Goal: Information Seeking & Learning: Learn about a topic

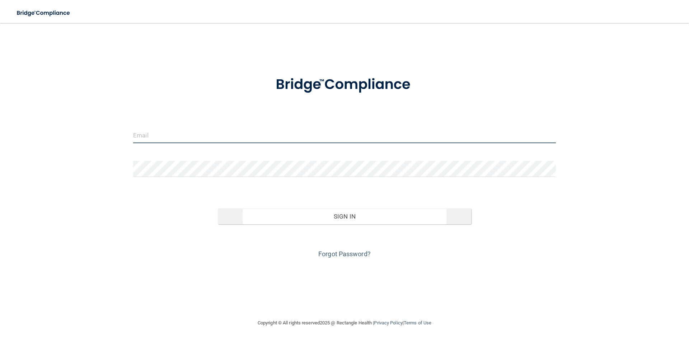
type input "[PERSON_NAME][EMAIL_ADDRESS][PERSON_NAME][DOMAIN_NAME]"
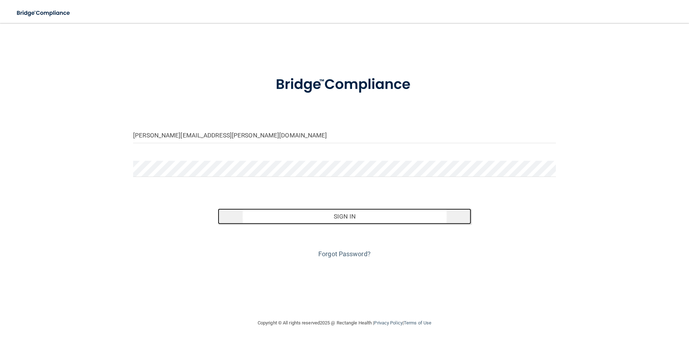
click at [347, 222] on button "Sign In" at bounding box center [345, 216] width 254 height 16
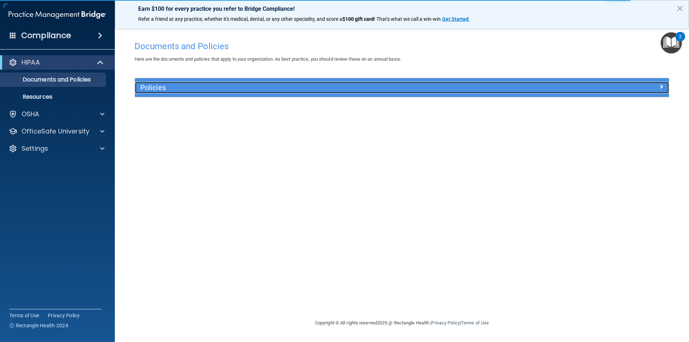
click at [142, 88] on h5 "Policies" at bounding box center [335, 88] width 390 height 8
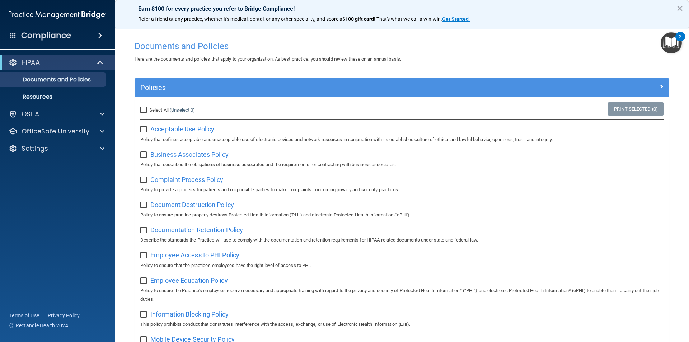
click at [142, 110] on input "Select All (Unselect 0) Unselect All" at bounding box center [144, 110] width 8 height 6
checkbox input "true"
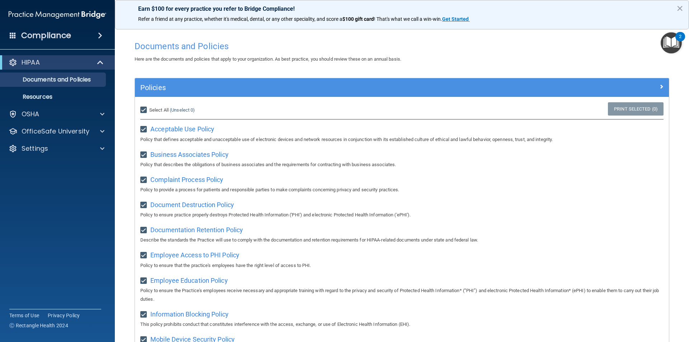
checkbox input "true"
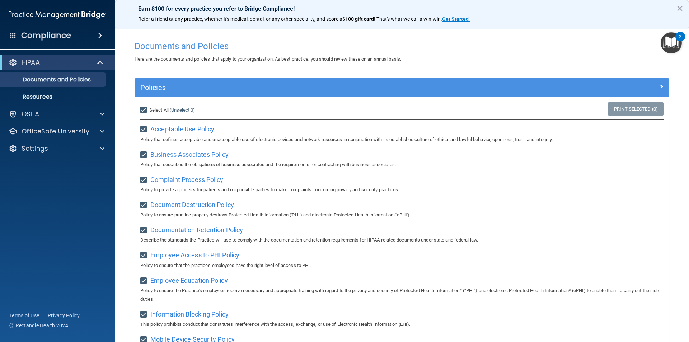
checkbox input "true"
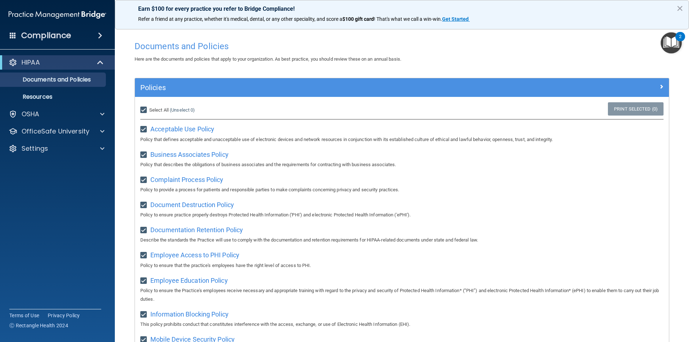
checkbox input "true"
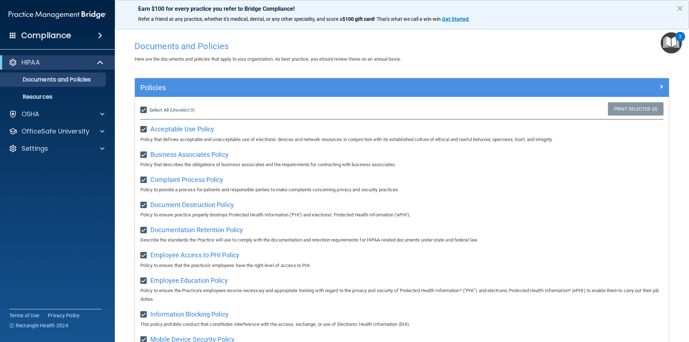
checkbox input "true"
click at [45, 96] on p "Resources" at bounding box center [54, 96] width 98 height 7
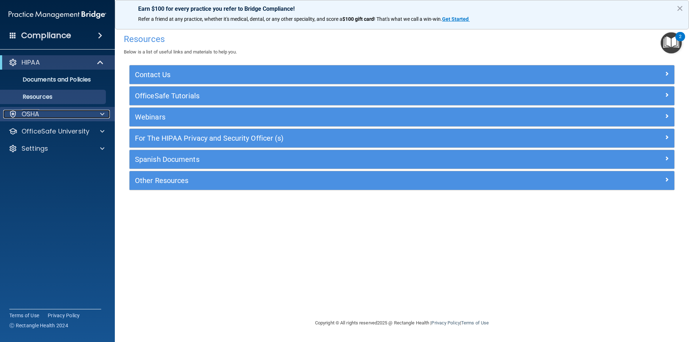
click at [38, 111] on p "OSHA" at bounding box center [31, 114] width 18 height 9
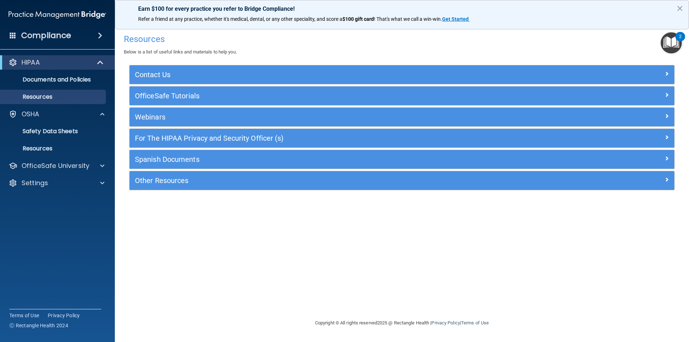
click at [54, 37] on h4 "Compliance" at bounding box center [46, 35] width 50 height 10
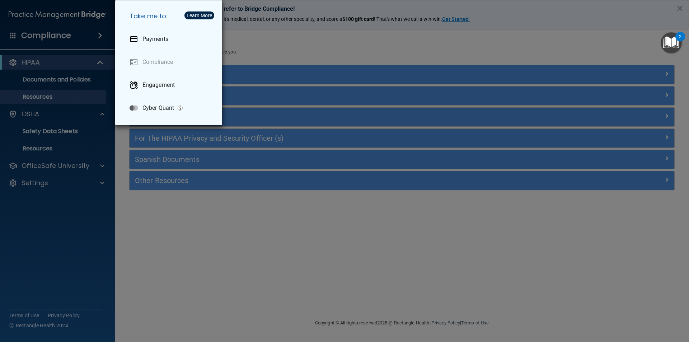
click at [41, 181] on div "Take me to: Payments Compliance Engagement Cyber Quant" at bounding box center [344, 171] width 689 height 342
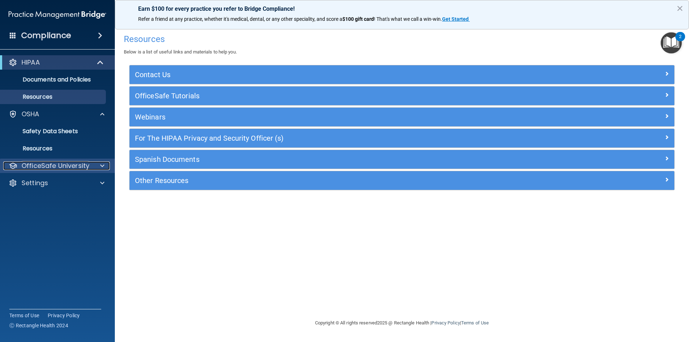
click at [48, 169] on p "OfficeSafe University" at bounding box center [56, 165] width 68 height 9
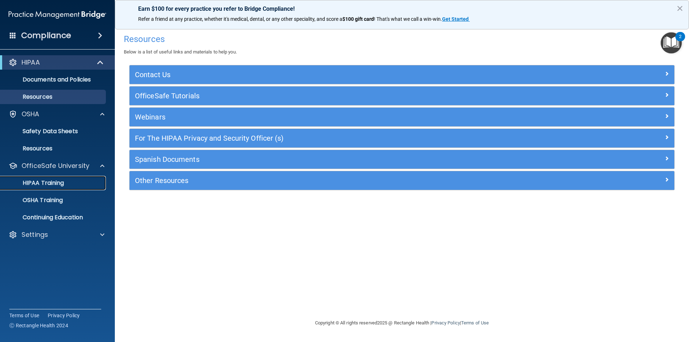
click at [49, 180] on p "HIPAA Training" at bounding box center [34, 182] width 59 height 7
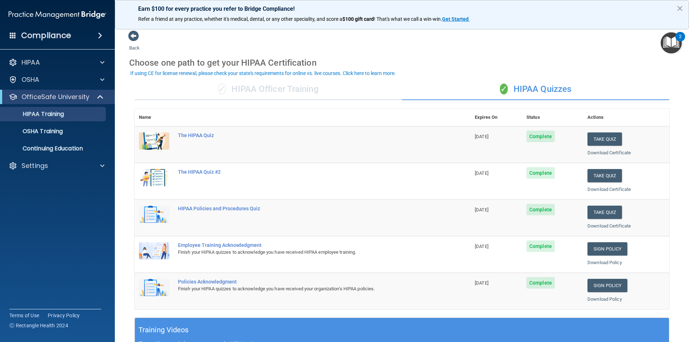
click at [542, 138] on span "Complete" at bounding box center [540, 136] width 28 height 11
click at [65, 128] on div "OSHA Training" at bounding box center [54, 131] width 98 height 7
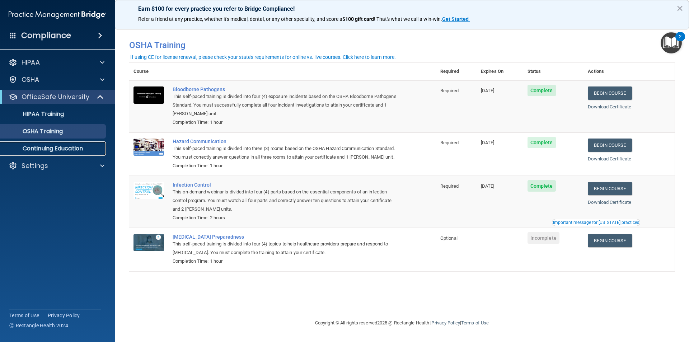
click at [68, 148] on p "Continuing Education" at bounding box center [54, 148] width 98 height 7
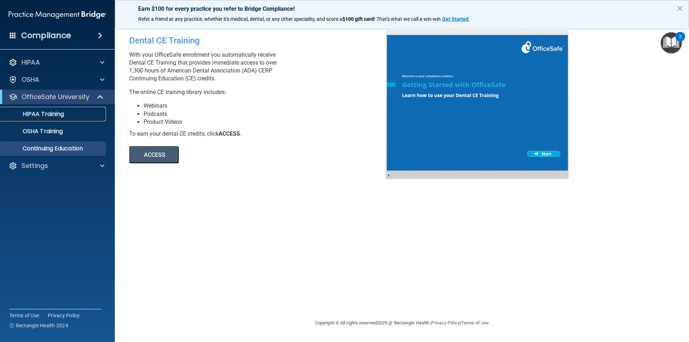
click at [46, 115] on p "HIPAA Training" at bounding box center [34, 113] width 59 height 7
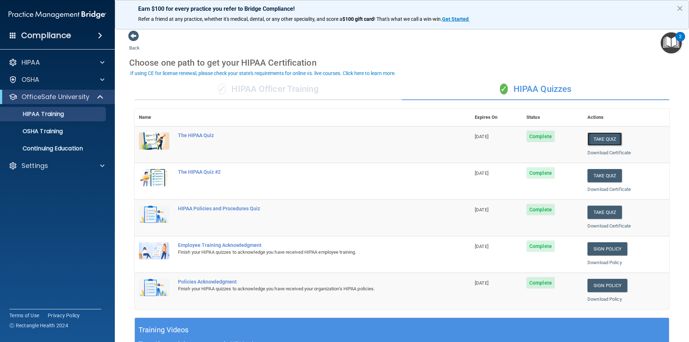
click at [603, 141] on button "Take Quiz" at bounding box center [604, 138] width 34 height 13
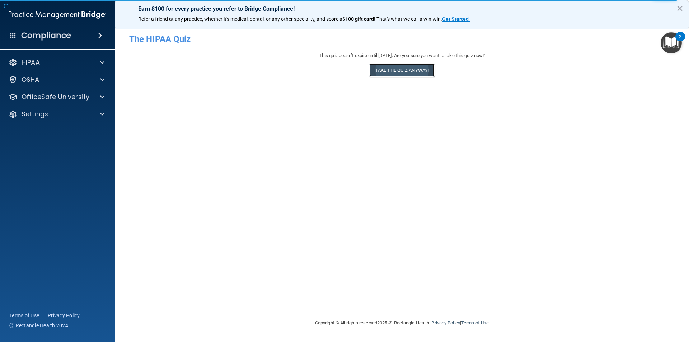
click at [416, 69] on button "Take the quiz anyway!" at bounding box center [401, 69] width 65 height 13
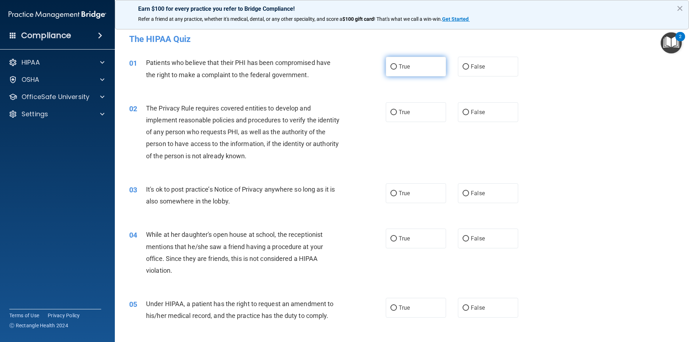
drag, startPoint x: 390, startPoint y: 64, endPoint x: 390, endPoint y: 75, distance: 11.5
click at [390, 64] on input "True" at bounding box center [393, 66] width 6 height 5
radio input "true"
click at [390, 113] on input "True" at bounding box center [393, 112] width 6 height 5
radio input "true"
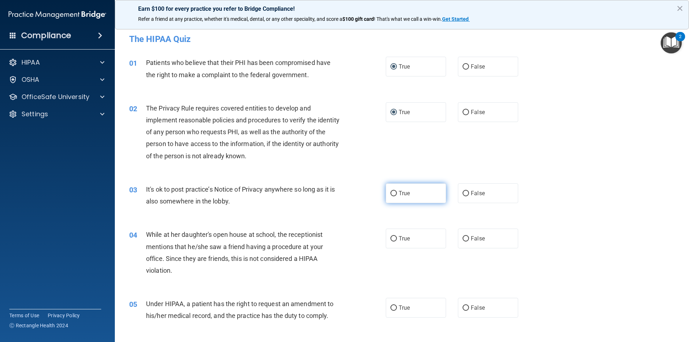
click at [391, 194] on input "True" at bounding box center [393, 193] width 6 height 5
radio input "true"
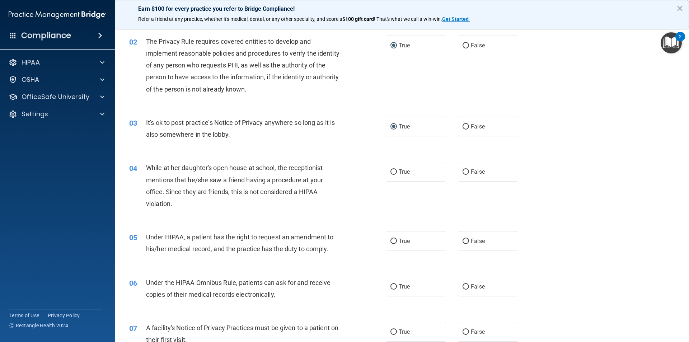
scroll to position [72, 0]
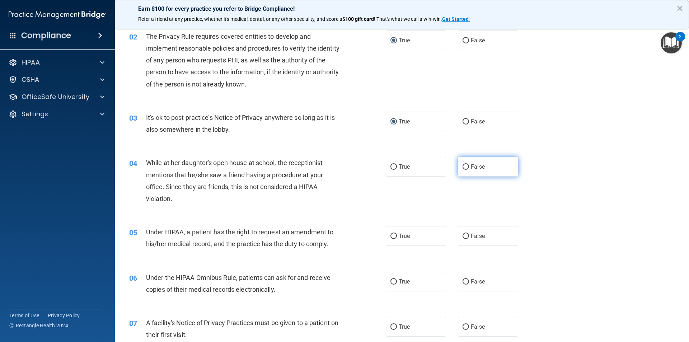
click at [465, 166] on input "False" at bounding box center [465, 166] width 6 height 5
radio input "true"
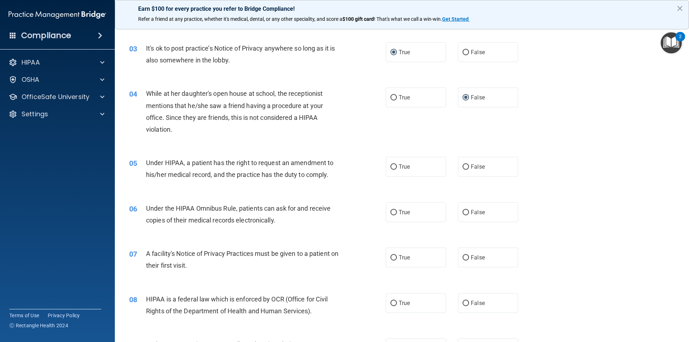
scroll to position [143, 0]
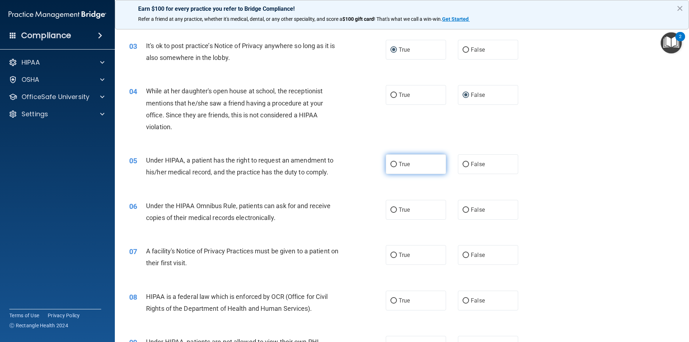
click at [392, 164] on input "True" at bounding box center [393, 164] width 6 height 5
radio input "true"
click at [393, 209] on input "True" at bounding box center [393, 209] width 6 height 5
radio input "true"
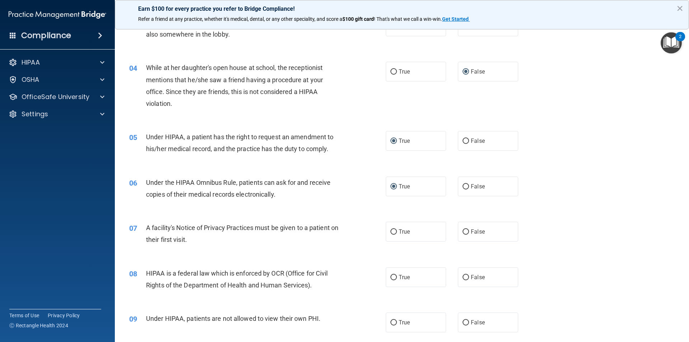
scroll to position [215, 0]
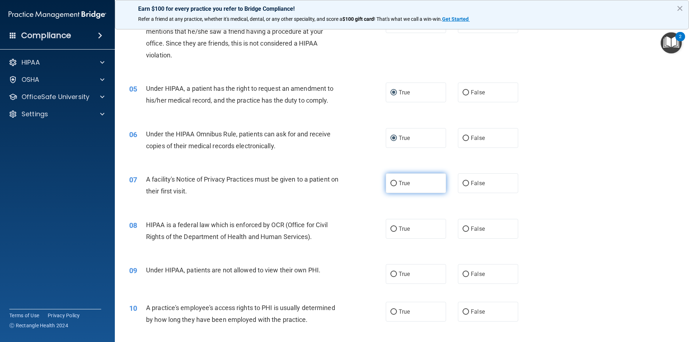
click at [392, 185] on input "True" at bounding box center [393, 183] width 6 height 5
radio input "true"
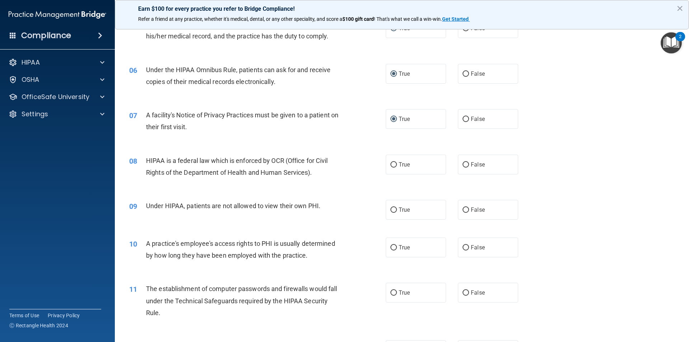
scroll to position [323, 0]
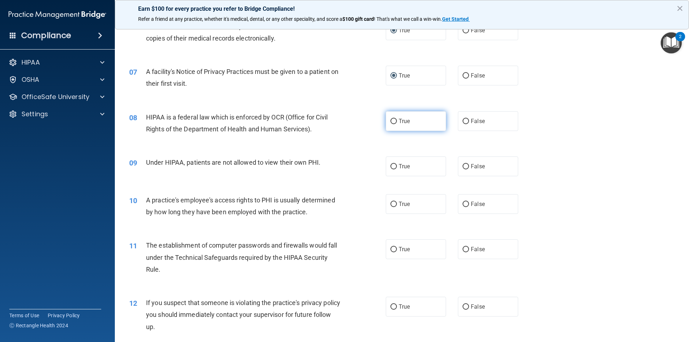
click at [392, 121] on input "True" at bounding box center [393, 121] width 6 height 5
radio input "true"
click at [462, 166] on input "False" at bounding box center [465, 166] width 6 height 5
radio input "true"
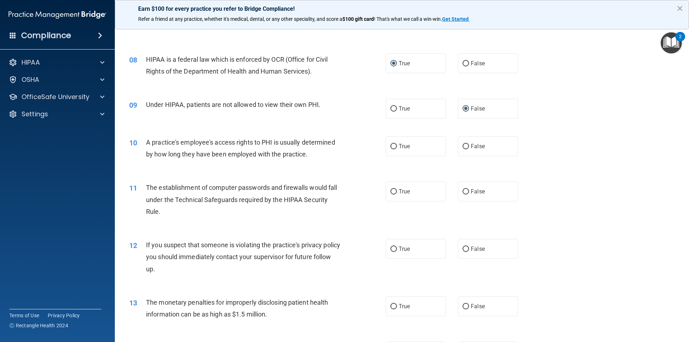
scroll to position [395, 0]
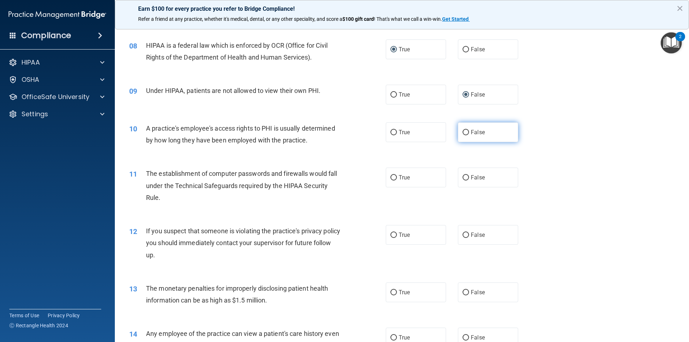
click at [463, 132] on input "False" at bounding box center [465, 132] width 6 height 5
radio input "true"
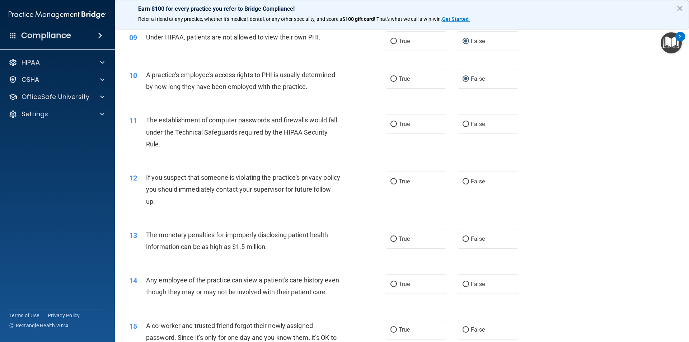
scroll to position [466, 0]
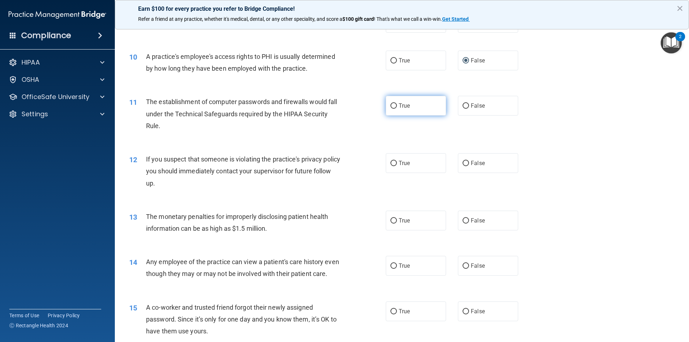
click at [390, 106] on input "True" at bounding box center [393, 105] width 6 height 5
radio input "true"
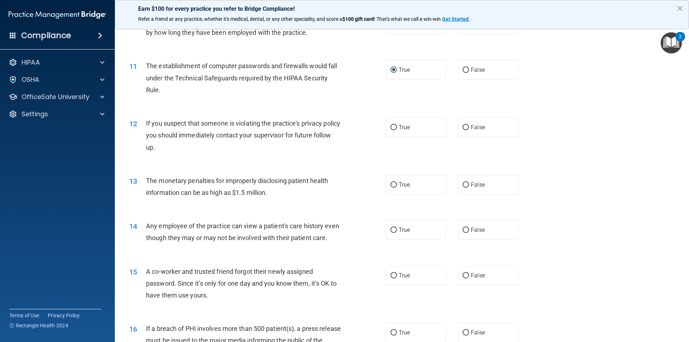
scroll to position [538, 0]
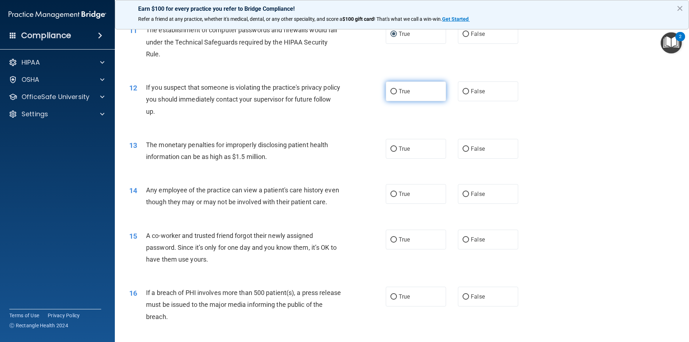
click at [390, 89] on input "True" at bounding box center [393, 91] width 6 height 5
radio input "true"
click at [391, 149] on input "True" at bounding box center [393, 148] width 6 height 5
radio input "true"
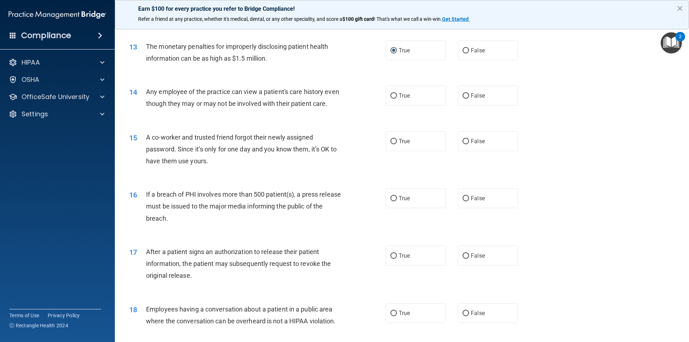
scroll to position [646, 0]
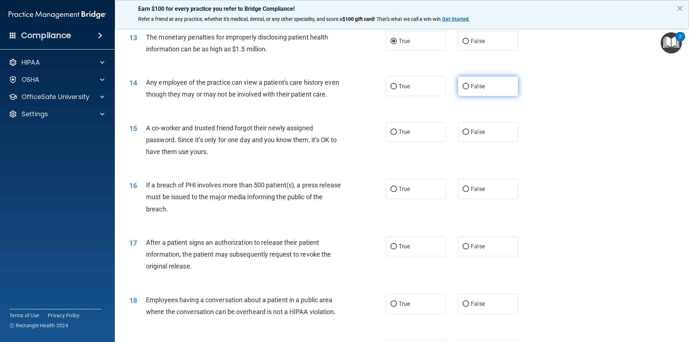
click at [462, 85] on input "False" at bounding box center [465, 86] width 6 height 5
radio input "true"
click at [462, 135] on input "False" at bounding box center [465, 131] width 6 height 5
radio input "true"
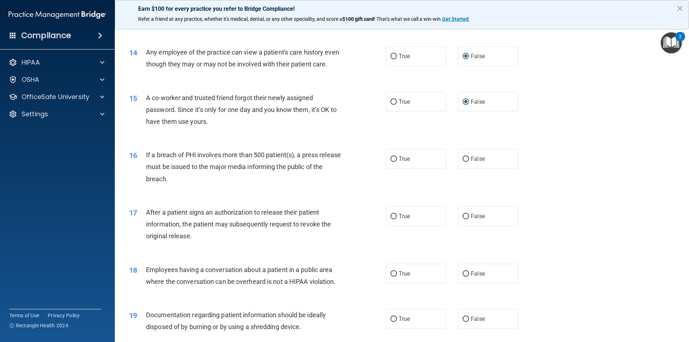
scroll to position [717, 0]
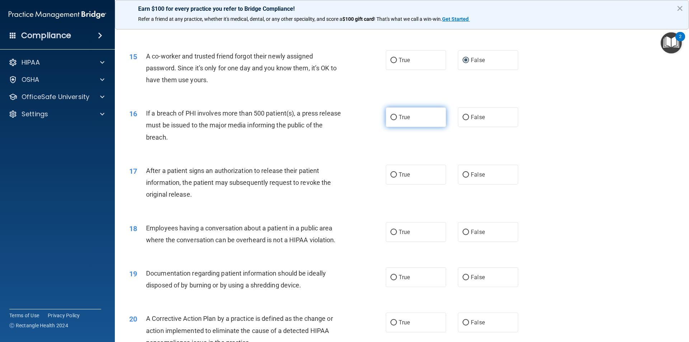
click at [390, 120] on input "True" at bounding box center [393, 117] width 6 height 5
radio input "true"
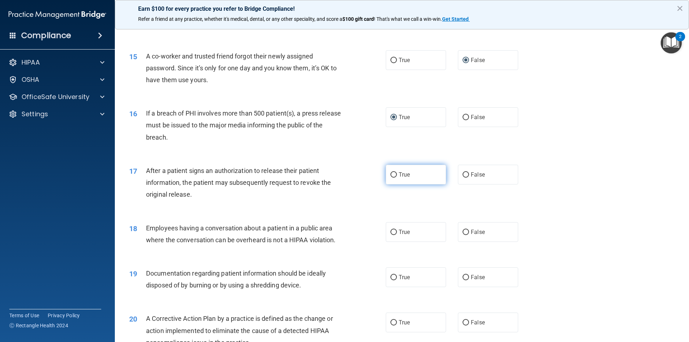
click at [390, 178] on input "True" at bounding box center [393, 174] width 6 height 5
radio input "true"
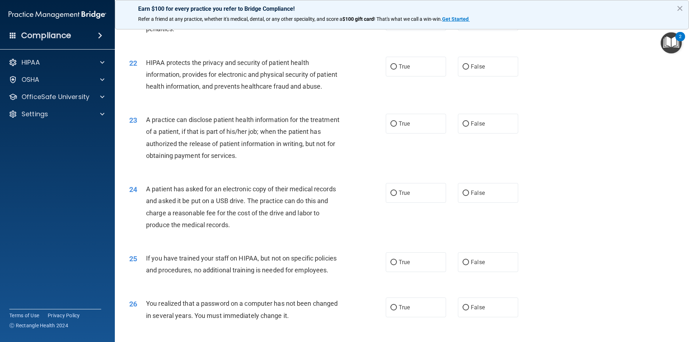
scroll to position [1356, 0]
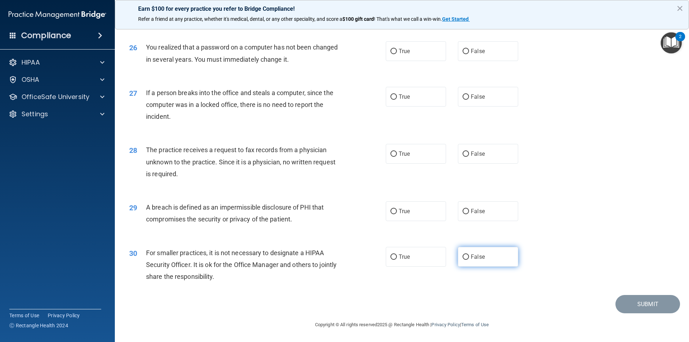
click at [462, 257] on input "False" at bounding box center [465, 256] width 6 height 5
radio input "true"
click at [390, 213] on input "True" at bounding box center [393, 211] width 6 height 5
radio input "true"
click at [462, 156] on input "False" at bounding box center [465, 153] width 6 height 5
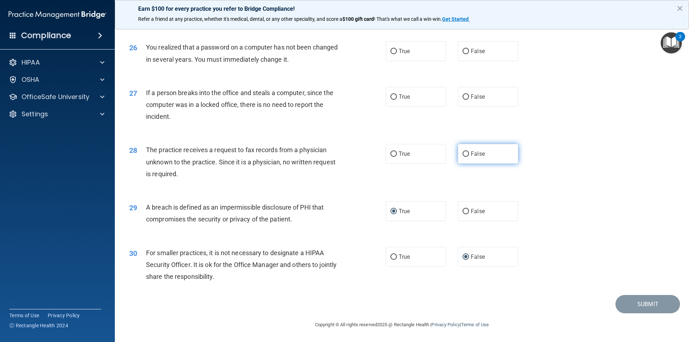
radio input "true"
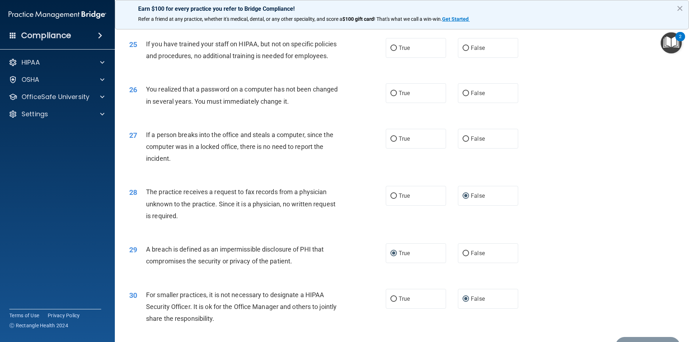
scroll to position [1284, 0]
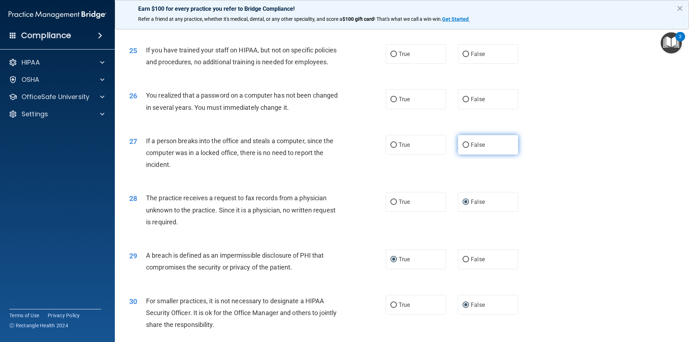
click at [463, 148] on input "False" at bounding box center [465, 144] width 6 height 5
radio input "true"
click at [390, 102] on input "True" at bounding box center [393, 99] width 6 height 5
radio input "true"
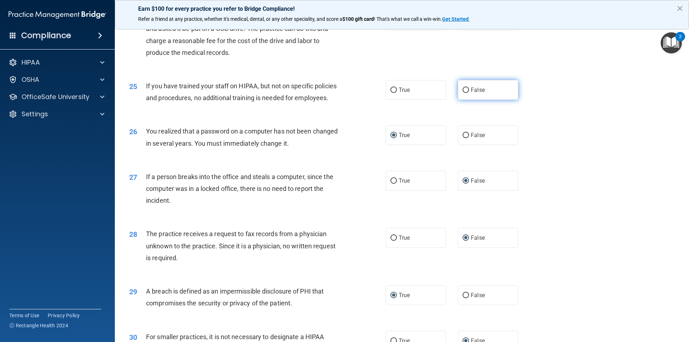
click at [462, 93] on input "False" at bounding box center [465, 90] width 6 height 5
radio input "true"
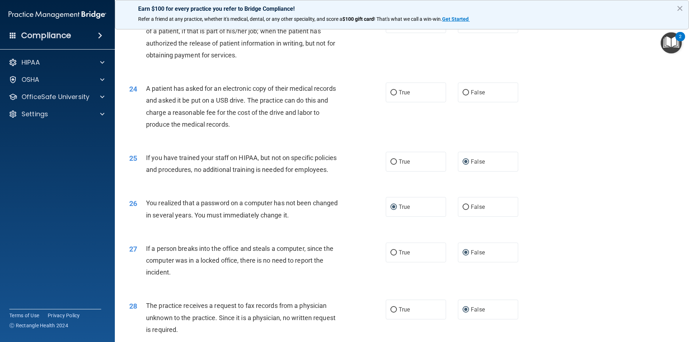
scroll to position [1141, 0]
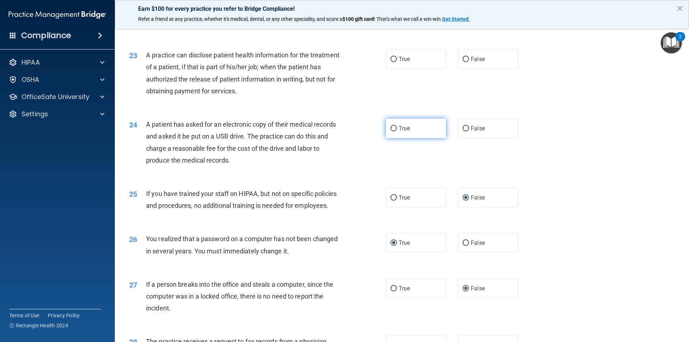
click at [390, 131] on input "True" at bounding box center [393, 128] width 6 height 5
radio input "true"
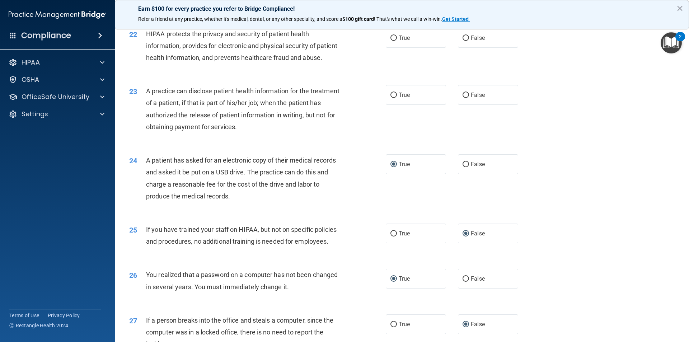
scroll to position [1069, 0]
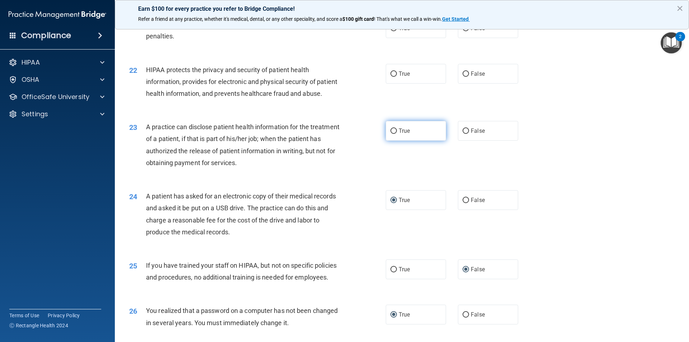
click at [391, 134] on input "True" at bounding box center [393, 130] width 6 height 5
radio input "true"
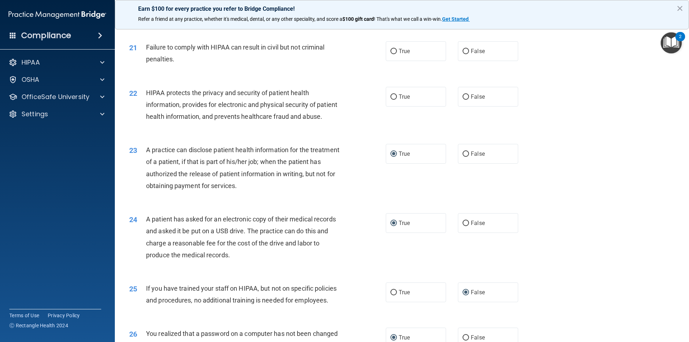
scroll to position [1033, 0]
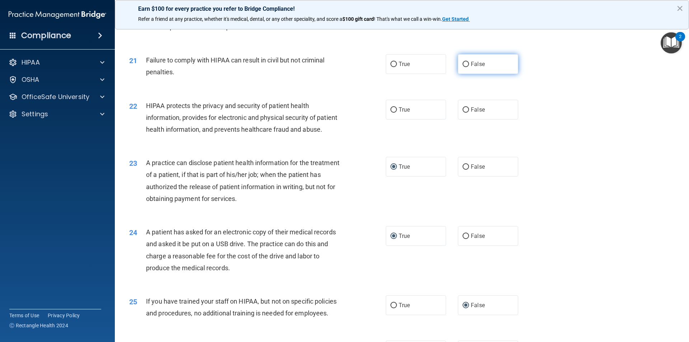
click at [462, 67] on input "False" at bounding box center [465, 64] width 6 height 5
radio input "true"
click at [390, 113] on input "True" at bounding box center [393, 109] width 6 height 5
radio input "true"
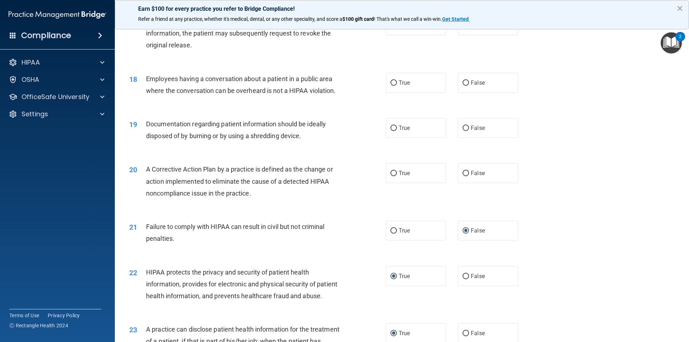
scroll to position [854, 0]
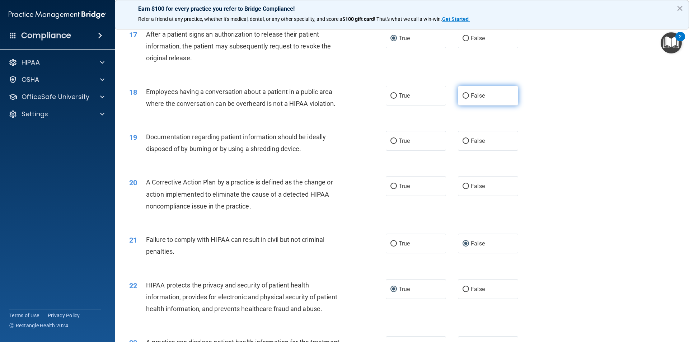
click at [465, 99] on input "False" at bounding box center [465, 95] width 6 height 5
radio input "true"
click at [391, 144] on input "True" at bounding box center [393, 140] width 6 height 5
radio input "true"
click at [390, 189] on input "True" at bounding box center [393, 186] width 6 height 5
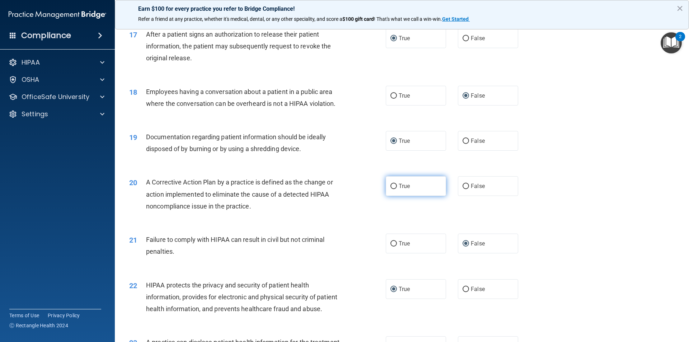
radio input "true"
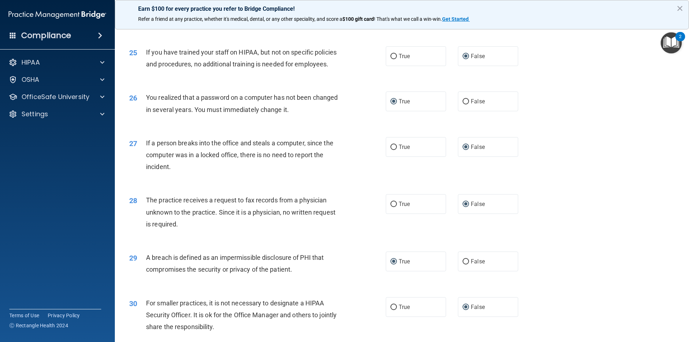
scroll to position [1356, 0]
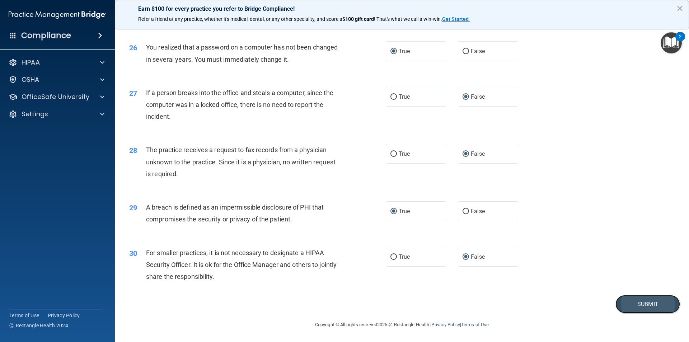
click at [642, 301] on button "Submit" at bounding box center [647, 304] width 65 height 18
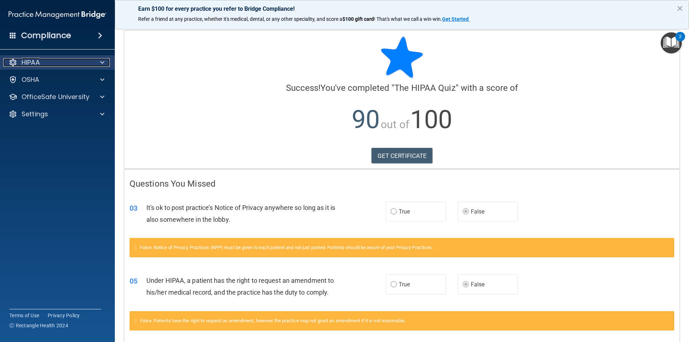
click at [15, 62] on div at bounding box center [13, 62] width 9 height 9
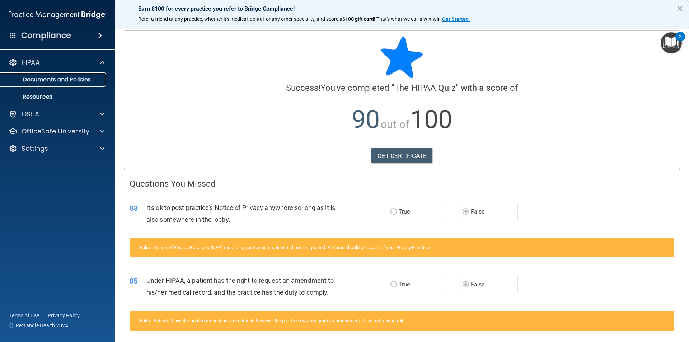
click at [55, 79] on p "Documents and Policies" at bounding box center [54, 79] width 98 height 7
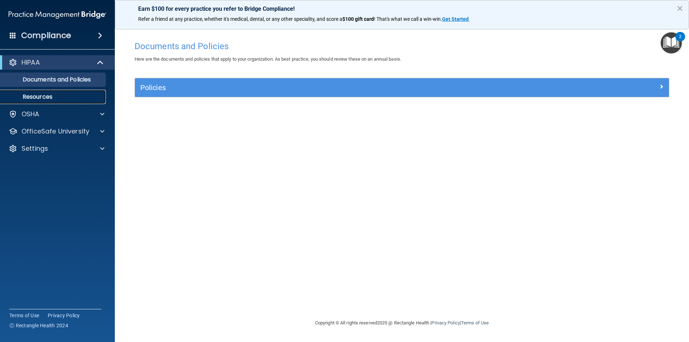
click at [34, 94] on p "Resources" at bounding box center [54, 96] width 98 height 7
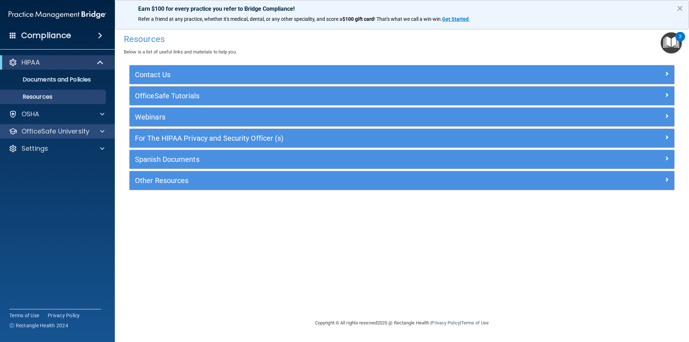
click at [38, 126] on div "OfficeSafe University" at bounding box center [57, 131] width 115 height 14
click at [30, 35] on h4 "Compliance" at bounding box center [46, 35] width 50 height 10
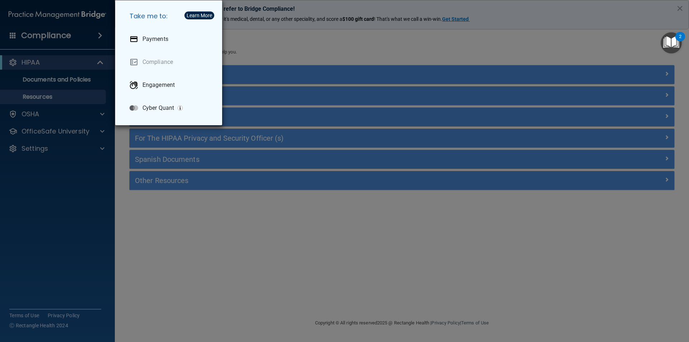
click at [80, 166] on div "Take me to: Payments Compliance Engagement Cyber Quant" at bounding box center [344, 171] width 689 height 342
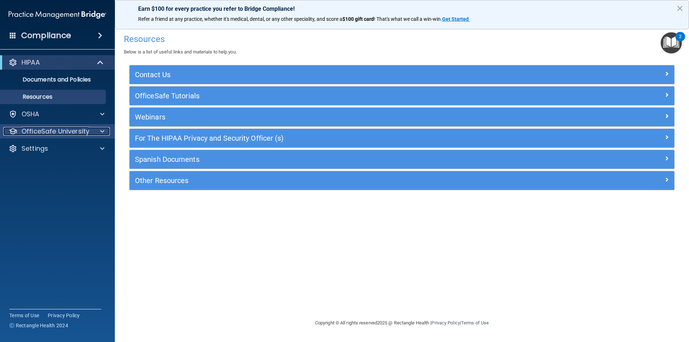
click at [45, 128] on p "OfficeSafe University" at bounding box center [56, 131] width 68 height 9
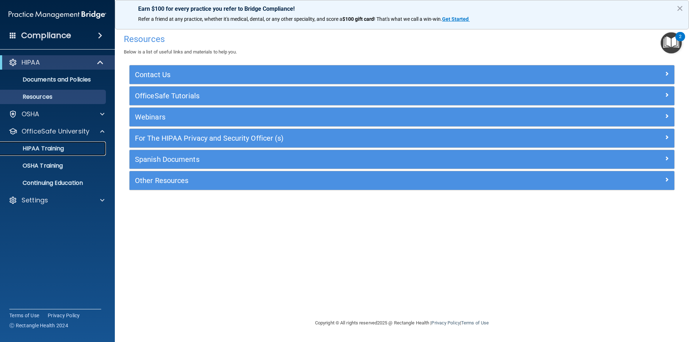
click at [48, 149] on p "HIPAA Training" at bounding box center [34, 148] width 59 height 7
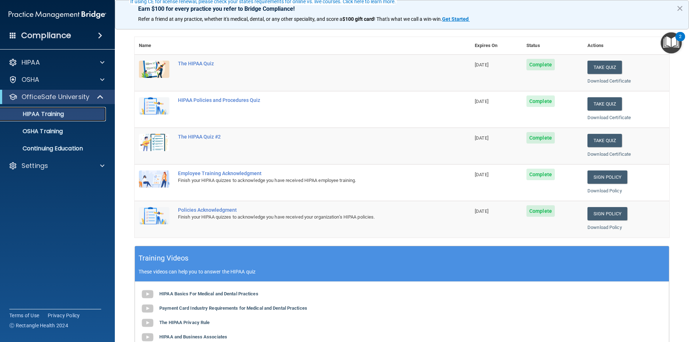
scroll to position [36, 0]
